Goal: Information Seeking & Learning: Learn about a topic

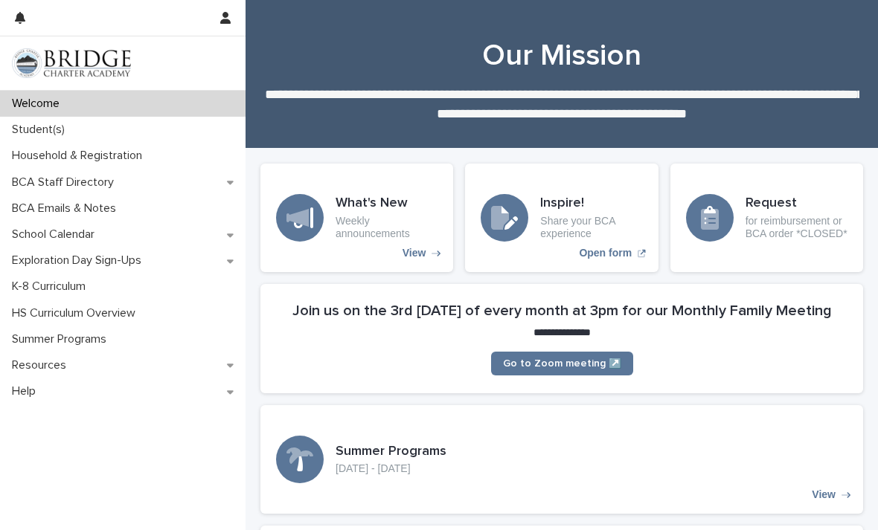
click at [118, 124] on div "Student(s)" at bounding box center [122, 130] width 245 height 26
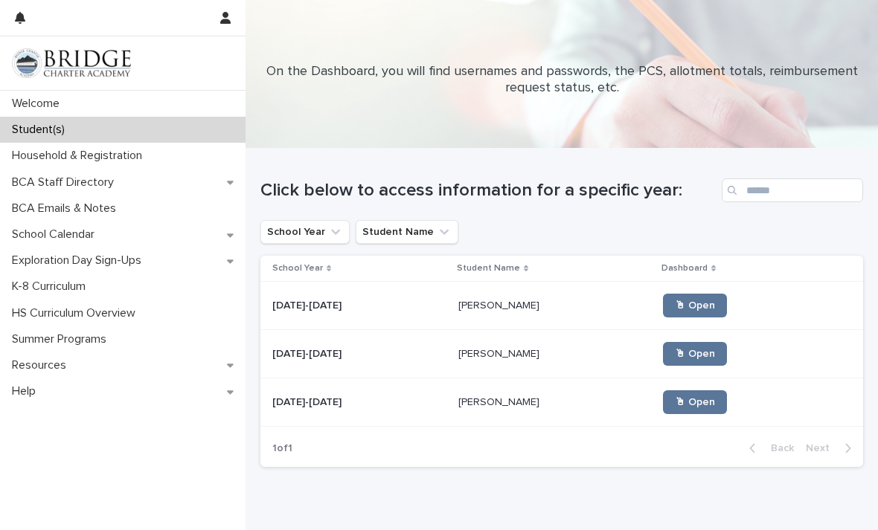
click at [675, 309] on span "🖱 Open" at bounding box center [695, 305] width 40 height 10
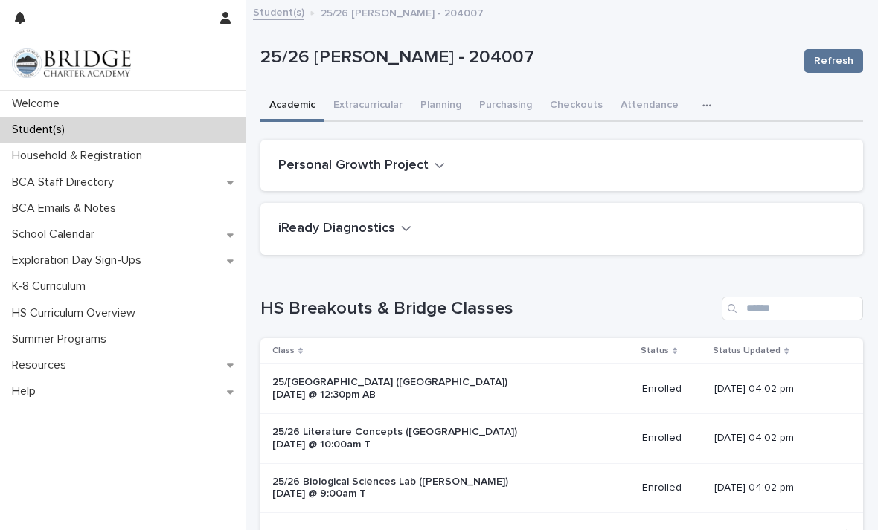
click at [356, 108] on button "Extracurricular" at bounding box center [367, 106] width 87 height 31
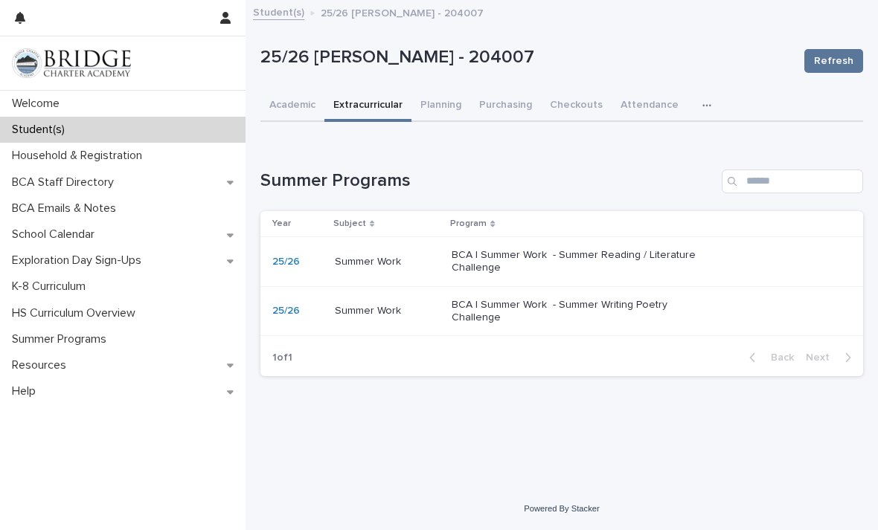
click at [667, 260] on p "BCA | Summer Work - Summer Reading / Literature Challenge" at bounding box center [575, 261] width 248 height 25
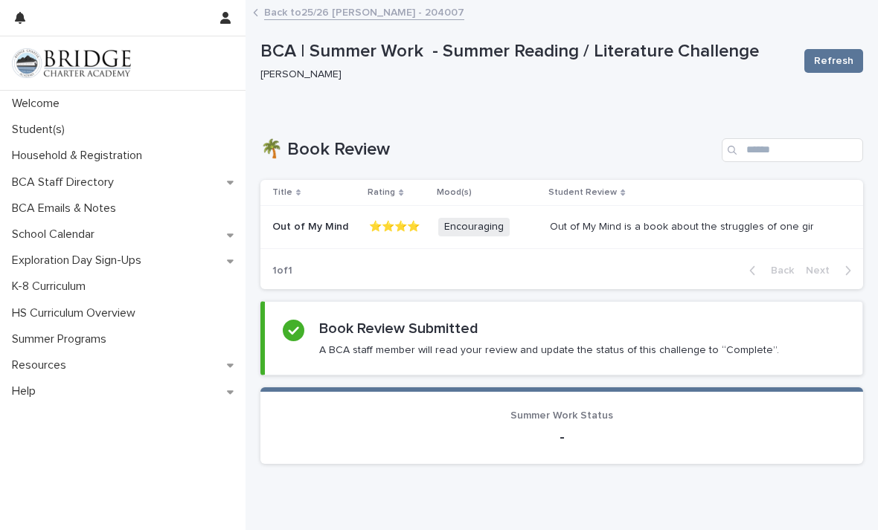
click at [838, 65] on span "Refresh" at bounding box center [833, 61] width 39 height 15
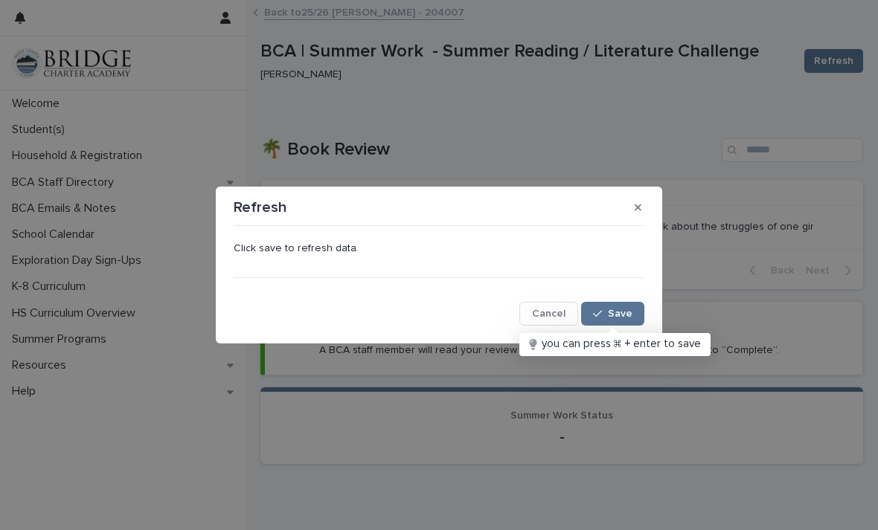
click at [621, 312] on span "Save" at bounding box center [620, 314] width 25 height 10
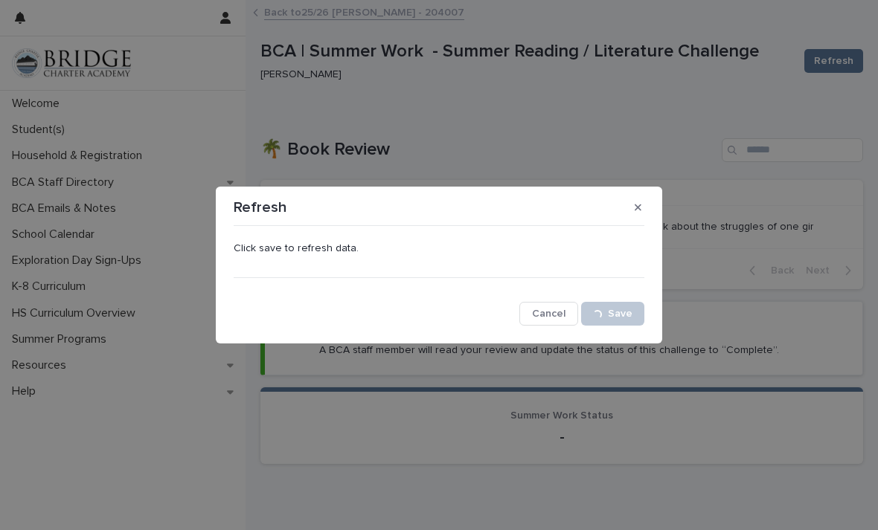
click at [637, 211] on icon "button" at bounding box center [637, 207] width 7 height 10
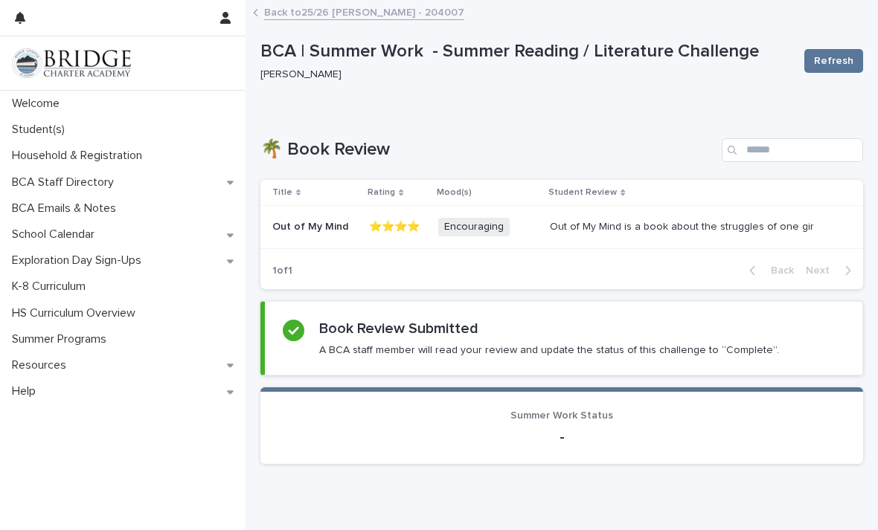
click at [274, 15] on link "Back to 25/26 [PERSON_NAME] - 204007" at bounding box center [364, 11] width 200 height 17
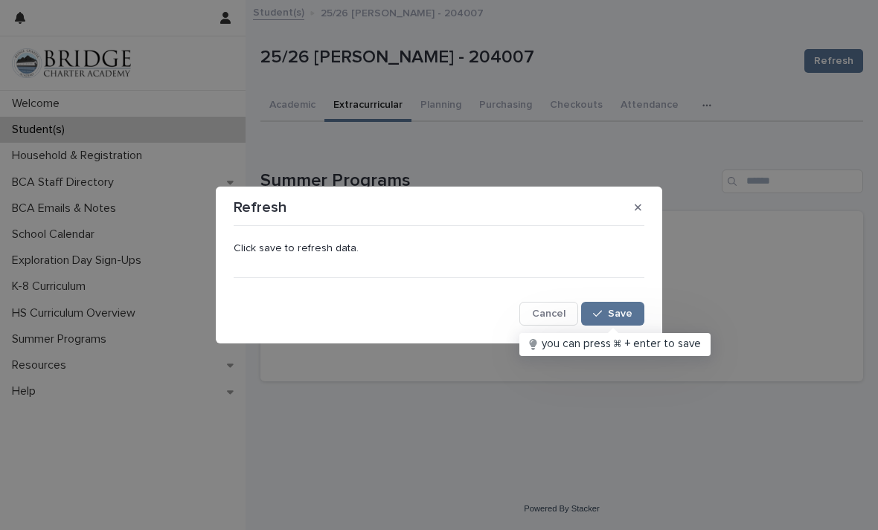
click at [646, 212] on button "button" at bounding box center [638, 208] width 25 height 24
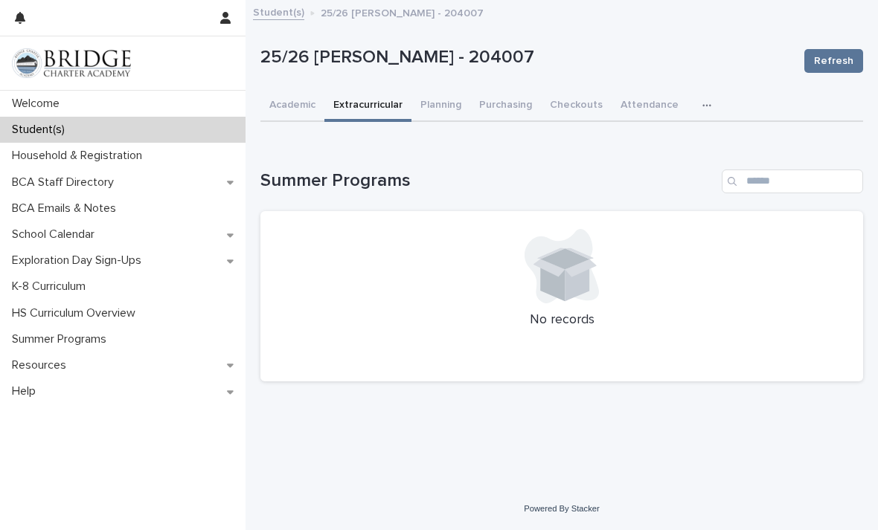
click at [453, 91] on button "Planning" at bounding box center [440, 106] width 59 height 31
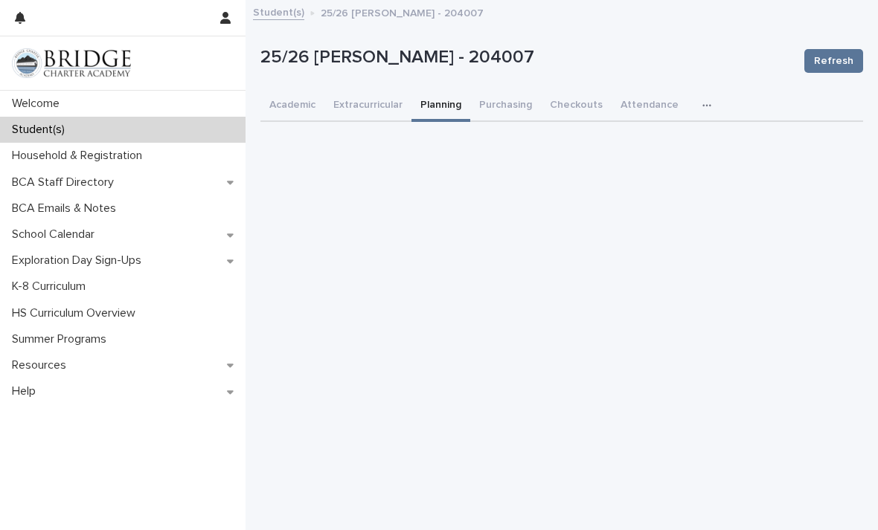
click at [511, 100] on button "Purchasing" at bounding box center [505, 106] width 71 height 31
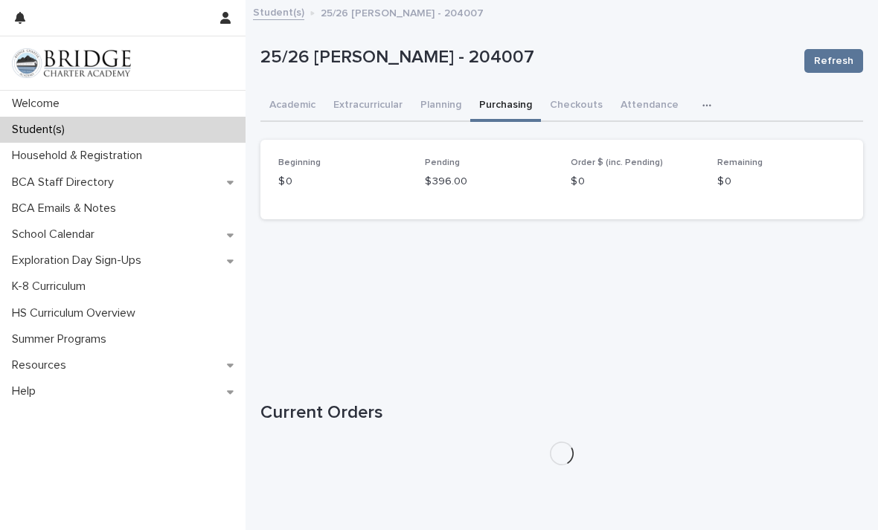
click at [594, 95] on button "Checkouts" at bounding box center [576, 106] width 71 height 31
